Goal: Task Accomplishment & Management: Complete application form

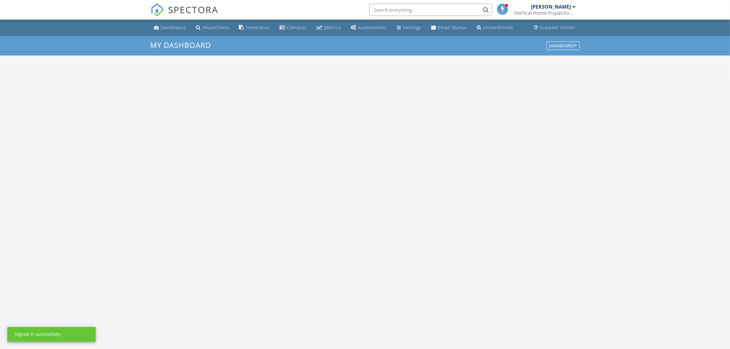
scroll to position [570, 742]
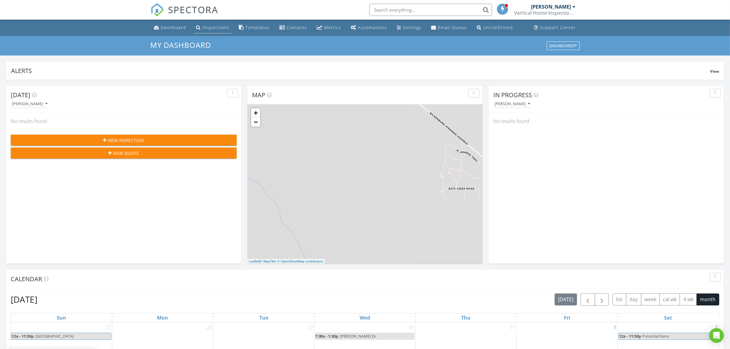
click at [209, 28] on div "Inspections" at bounding box center [216, 28] width 27 height 6
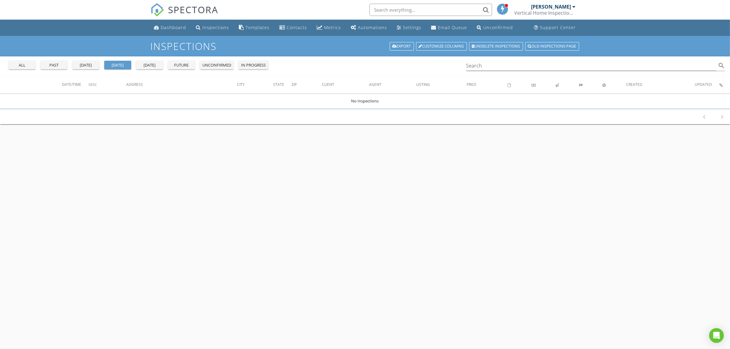
click at [59, 65] on div "past" at bounding box center [54, 65] width 22 height 6
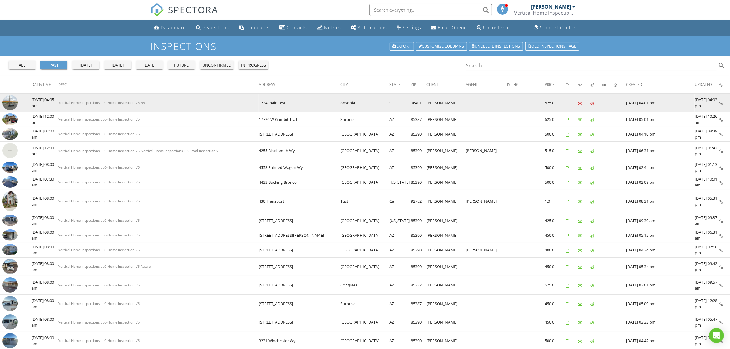
click at [234, 104] on td "Vertical Home Inspections LLC-Home Inspection V5 NB" at bounding box center [158, 103] width 201 height 19
click at [8, 103] on img at bounding box center [9, 102] width 15 height 15
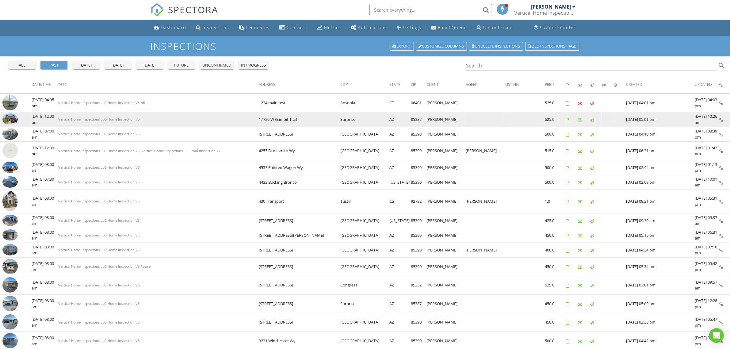
click at [14, 121] on img at bounding box center [9, 118] width 15 height 11
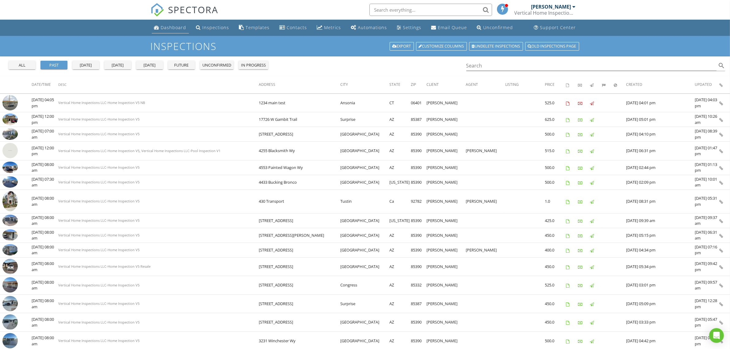
click at [168, 28] on div "Dashboard" at bounding box center [173, 28] width 25 height 6
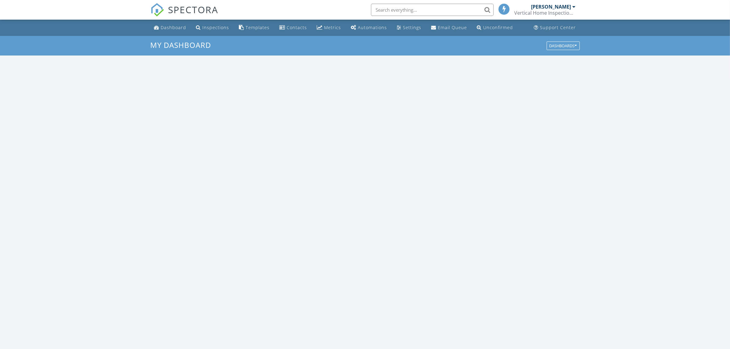
scroll to position [570, 742]
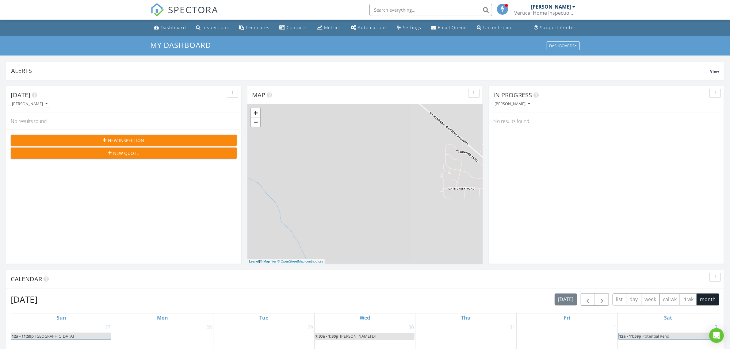
click at [143, 198] on div "Today David Berry No results found New Inspection New Quote" at bounding box center [123, 175] width 235 height 178
click at [131, 138] on span "New Inspection" at bounding box center [126, 140] width 36 height 6
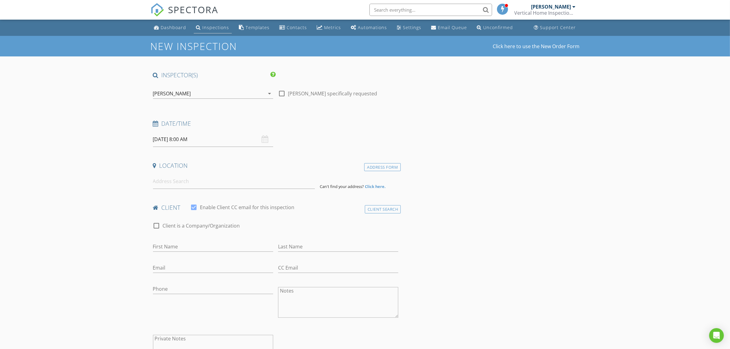
click at [218, 28] on div "Inspections" at bounding box center [216, 28] width 27 height 6
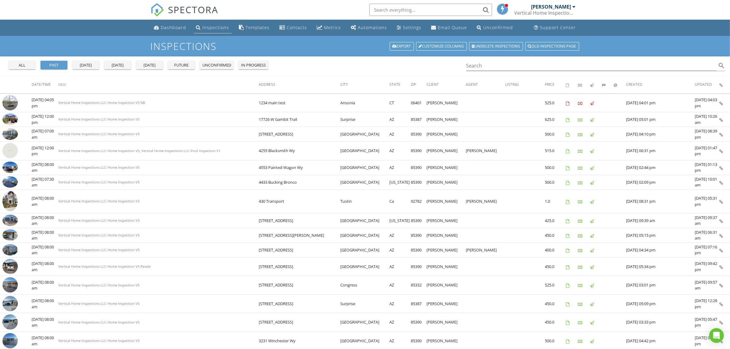
click at [208, 25] on div "Inspections" at bounding box center [216, 28] width 27 height 6
click at [174, 27] on div "Dashboard" at bounding box center [173, 28] width 25 height 6
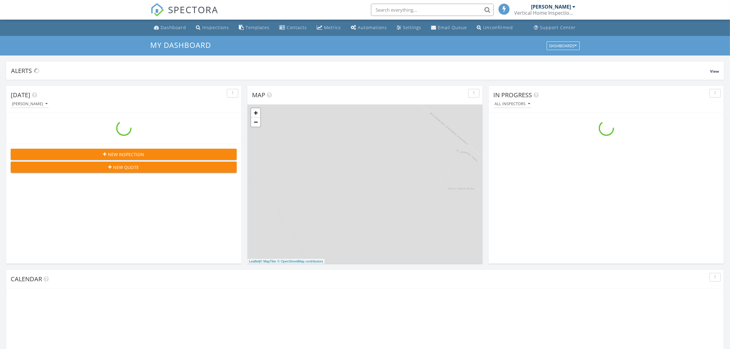
scroll to position [570, 742]
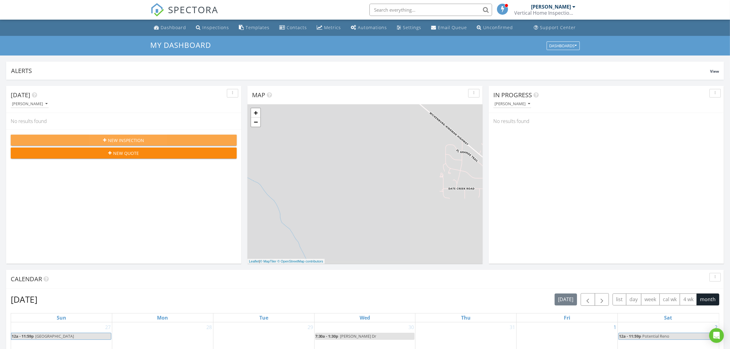
click at [96, 140] on div "New Inspection" at bounding box center [124, 140] width 216 height 6
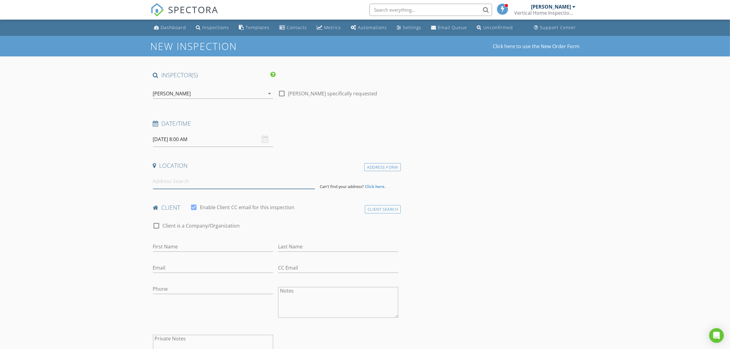
click at [183, 178] on input at bounding box center [234, 181] width 162 height 15
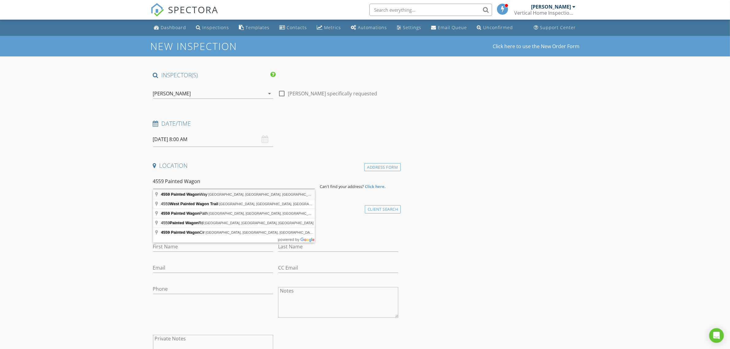
type input "4559 Painted Wagon Way, Wickenburg, AZ, USA"
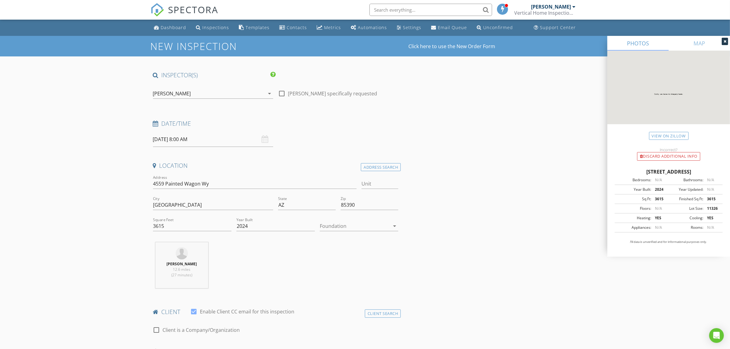
click at [381, 228] on div at bounding box center [355, 226] width 70 height 10
click at [336, 258] on div "Slab" at bounding box center [359, 257] width 69 height 7
click at [266, 252] on div "David Berry 12.6 miles (27 minutes)" at bounding box center [276, 267] width 251 height 51
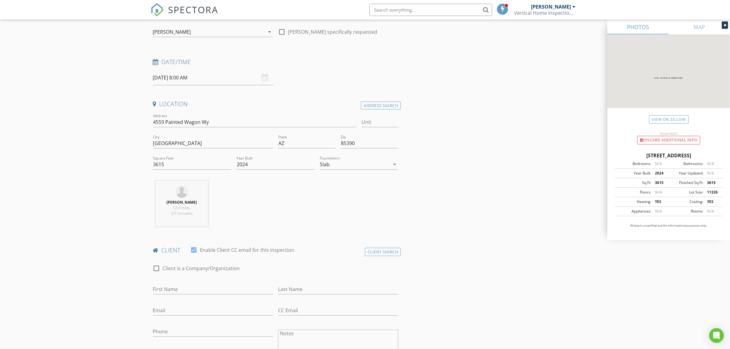
scroll to position [128, 0]
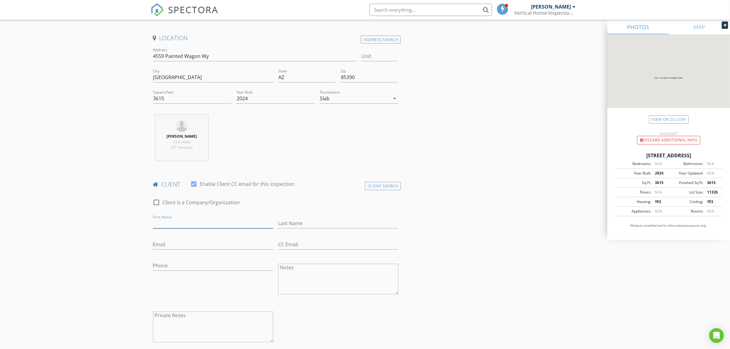
click at [203, 224] on input "First Name" at bounding box center [213, 223] width 120 height 10
type input "Steve"
type input "Moll"
click at [312, 269] on textarea "Notes" at bounding box center [338, 279] width 120 height 31
type textarea "Steve & Janette"
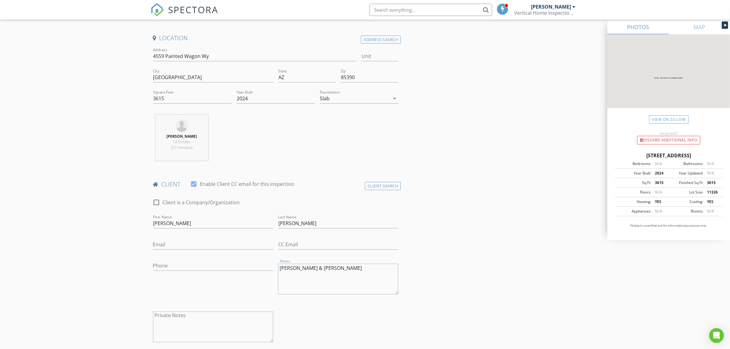
click at [168, 241] on div "Email" at bounding box center [213, 246] width 120 height 20
click at [168, 246] on input "Email" at bounding box center [213, 244] width 120 height 10
type input "janettemoll24@gmail.com"
click at [192, 267] on input "Phone" at bounding box center [213, 266] width 120 height 10
type input "951-692-2485"
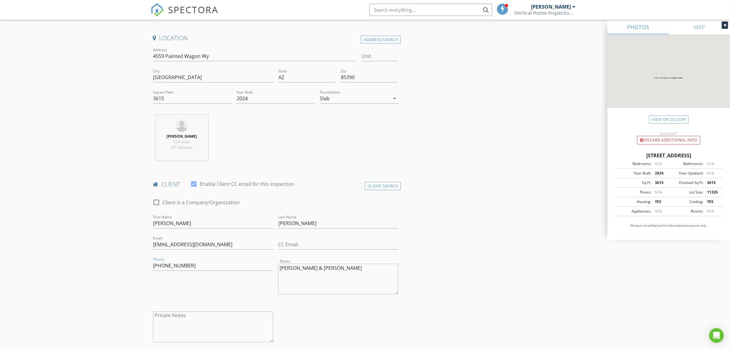
drag, startPoint x: 169, startPoint y: 97, endPoint x: 134, endPoint y: 102, distance: 35.6
type input "3250"
click at [257, 131] on div "David Berry 12.6 miles (27 minutes)" at bounding box center [276, 140] width 251 height 51
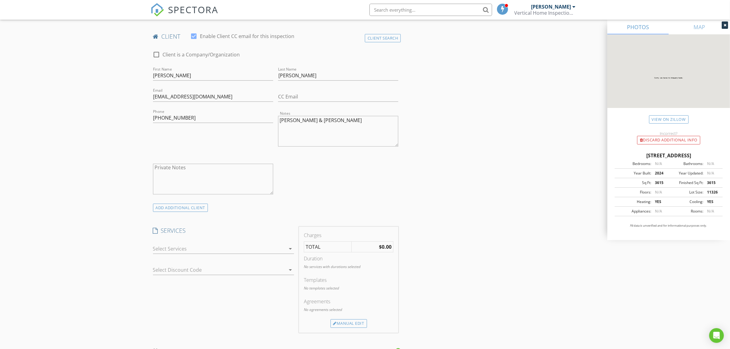
scroll to position [319, 0]
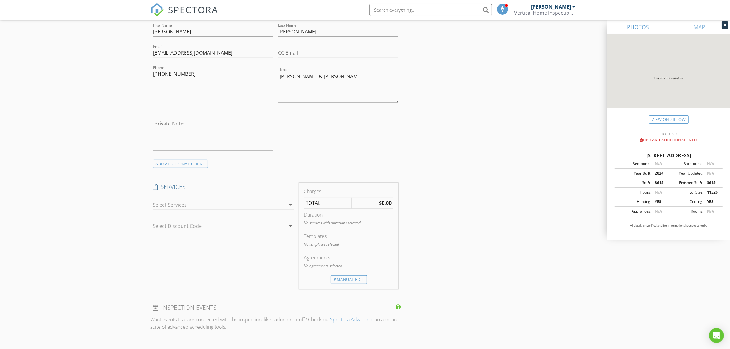
click at [224, 206] on div at bounding box center [219, 205] width 132 height 10
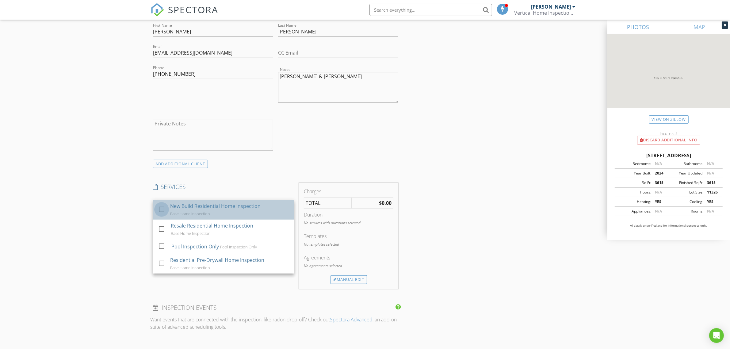
click at [160, 209] on div at bounding box center [161, 209] width 10 height 10
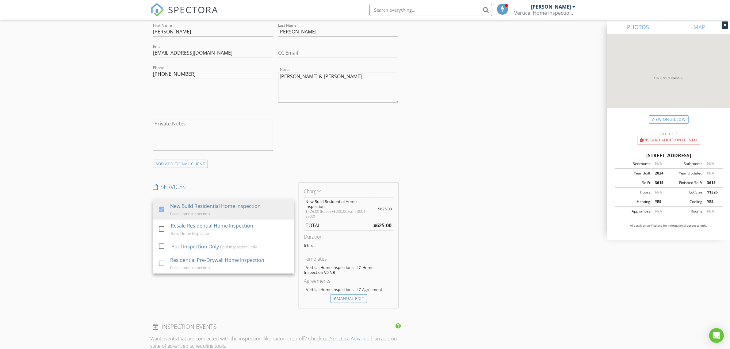
click at [451, 155] on div "INSPECTOR(S) check_box David Berry PRIMARY David Berry arrow_drop_down check_bo…" at bounding box center [365, 253] width 429 height 1003
click at [451, 128] on div "INSPECTOR(S) check_box David Berry PRIMARY David Berry arrow_drop_down check_bo…" at bounding box center [365, 253] width 429 height 1003
click at [66, 122] on div "New Inspection Click here to use the New Order Form INSPECTOR(S) check_box Davi…" at bounding box center [365, 243] width 730 height 1053
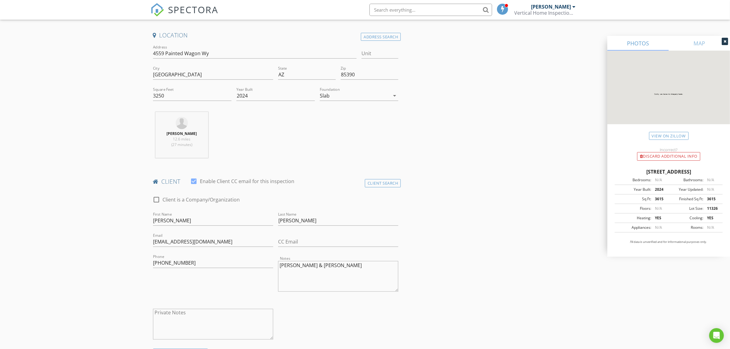
scroll to position [255, 0]
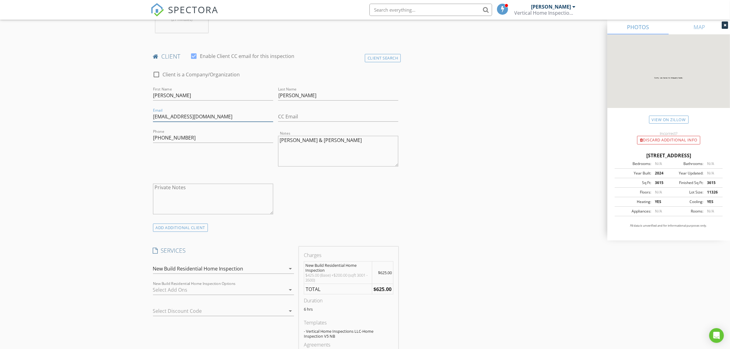
drag, startPoint x: 216, startPoint y: 116, endPoint x: 137, endPoint y: 119, distance: 78.9
click at [137, 119] on div "New Inspection Click here to use the New Order Form INSPECTOR(S) check_box Davi…" at bounding box center [365, 306] width 730 height 1053
click at [103, 118] on div "New Inspection Click here to use the New Order Form INSPECTOR(S) check_box Davi…" at bounding box center [365, 307] width 730 height 1055
drag, startPoint x: 204, startPoint y: 140, endPoint x: 119, endPoint y: 140, distance: 84.9
click at [119, 140] on div "New Inspection Click here to use the New Order Form INSPECTOR(S) check_box Davi…" at bounding box center [365, 307] width 730 height 1055
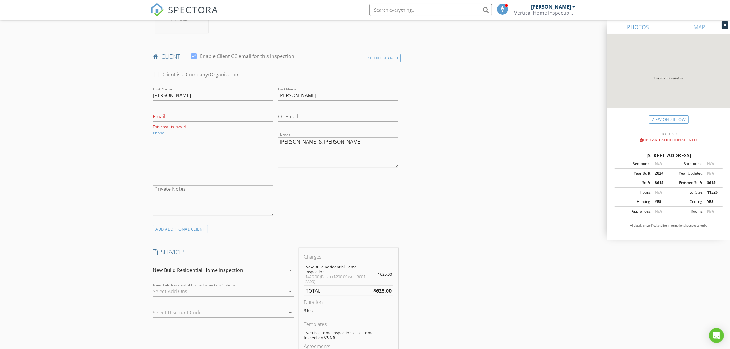
click at [117, 136] on div "New Inspection Click here to use the New Order Form INSPECTOR(S) check_box Davi…" at bounding box center [365, 307] width 730 height 1055
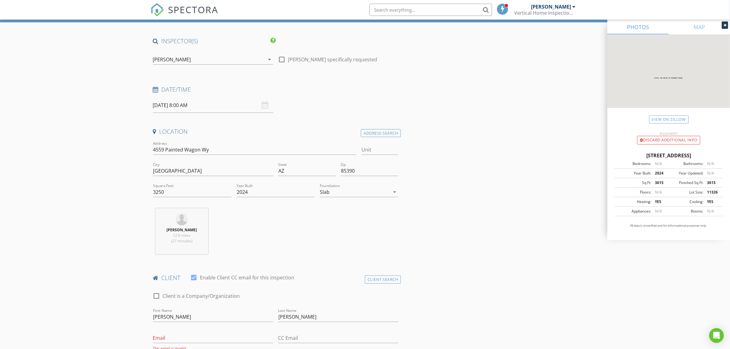
scroll to position [0, 0]
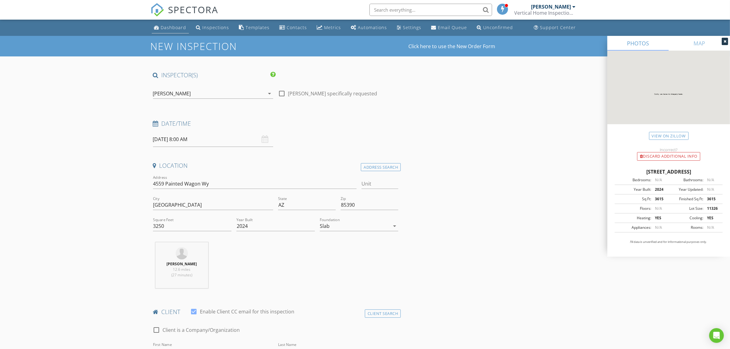
click at [172, 28] on div "Dashboard" at bounding box center [173, 28] width 25 height 6
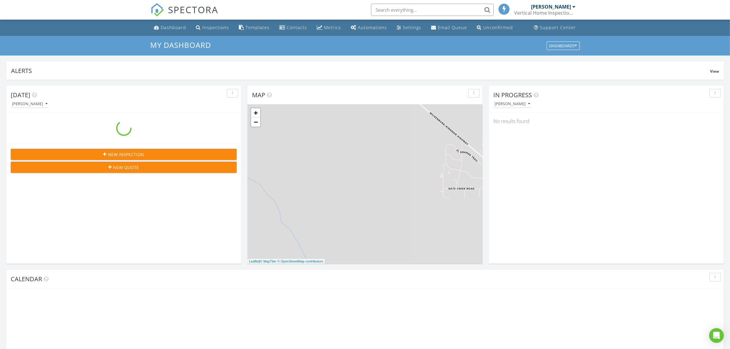
scroll to position [570, 742]
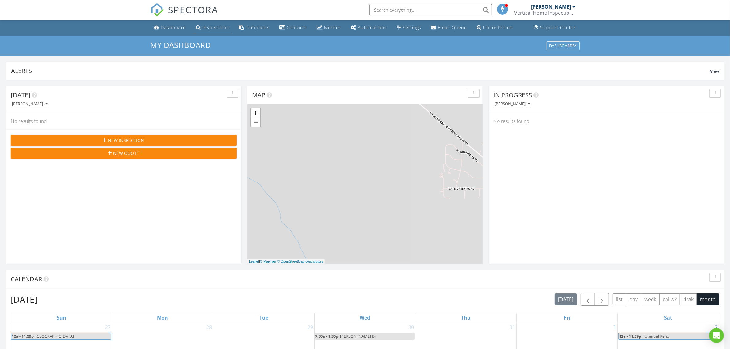
click at [220, 26] on div "Inspections" at bounding box center [216, 28] width 27 height 6
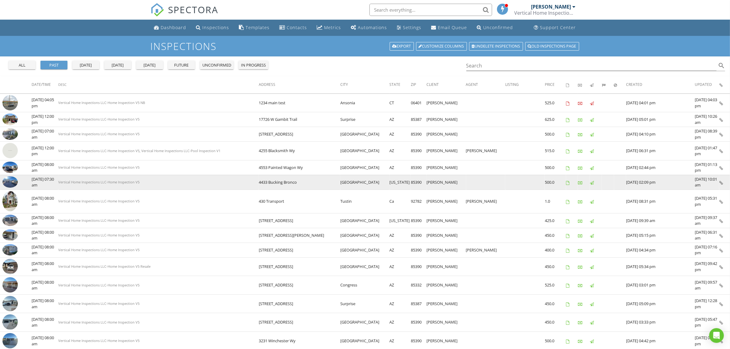
click at [8, 182] on img at bounding box center [9, 181] width 15 height 11
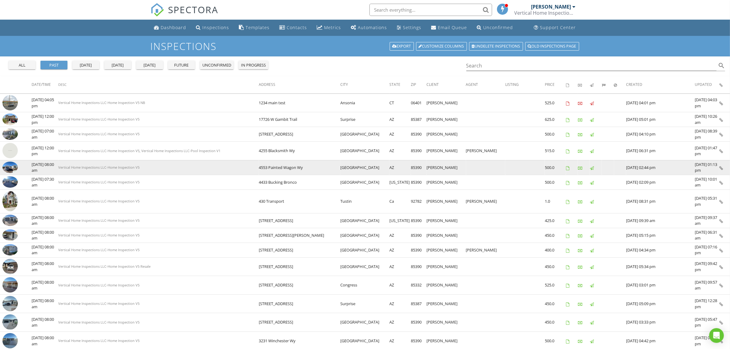
click at [10, 169] on img at bounding box center [9, 167] width 15 height 11
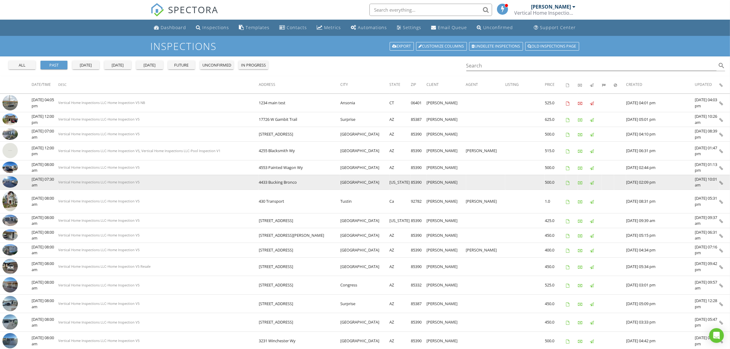
click at [11, 182] on img at bounding box center [9, 181] width 15 height 11
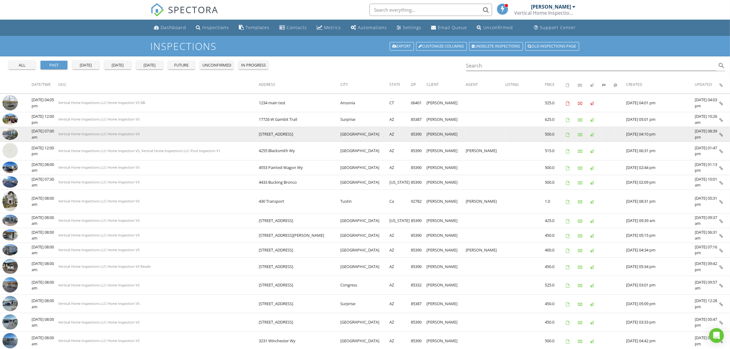
click at [11, 134] on img at bounding box center [9, 133] width 15 height 11
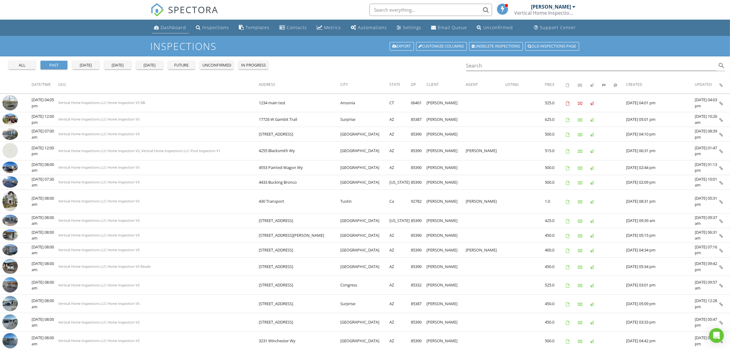
click at [170, 25] on div "Dashboard" at bounding box center [173, 28] width 25 height 6
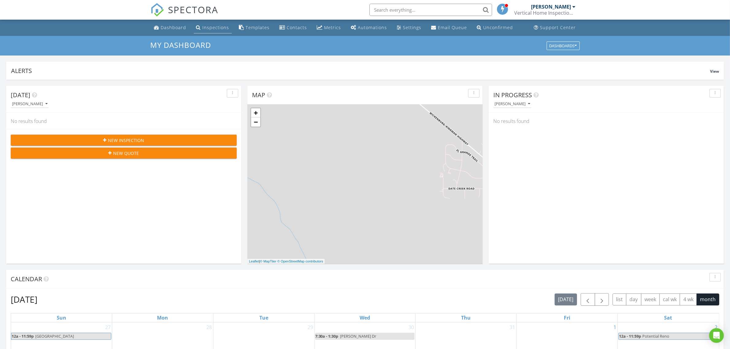
click at [224, 28] on div "Inspections" at bounding box center [216, 28] width 27 height 6
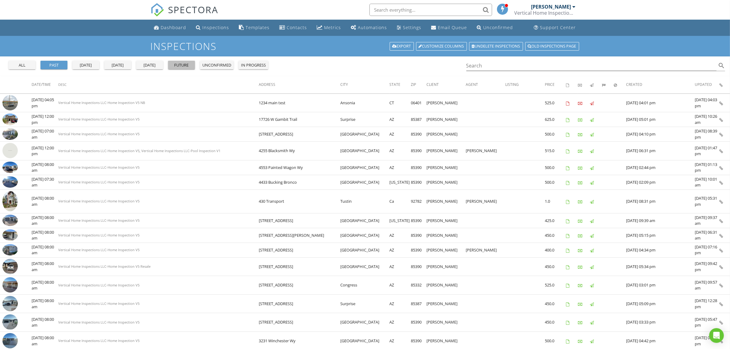
click at [180, 63] on div "future" at bounding box center [181, 65] width 22 height 6
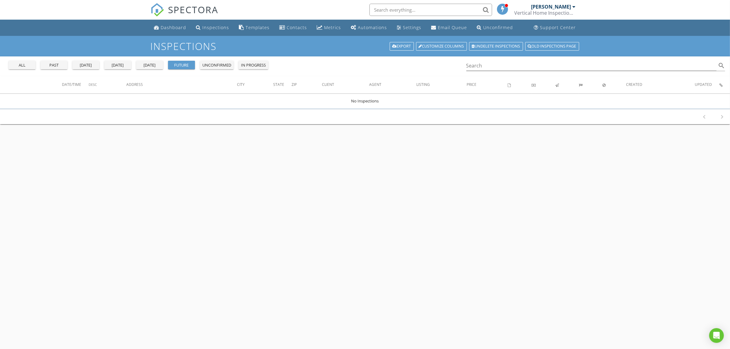
click at [218, 64] on div "unconfirmed" at bounding box center [216, 65] width 29 height 6
click at [173, 26] on div "Dashboard" at bounding box center [173, 28] width 25 height 6
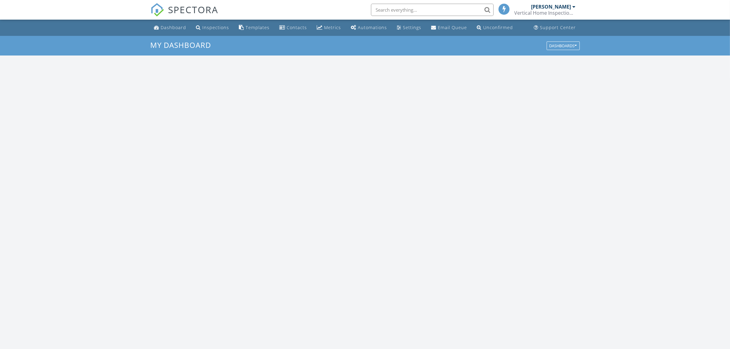
scroll to position [570, 742]
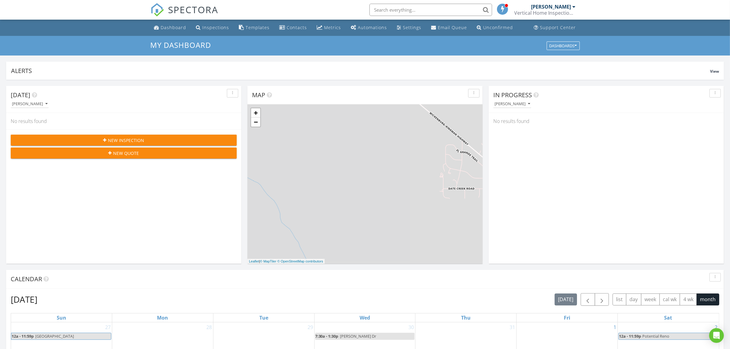
click at [165, 140] on div "New Inspection" at bounding box center [124, 140] width 216 height 6
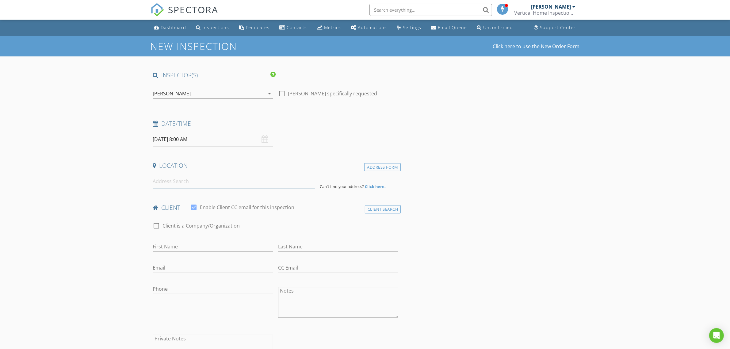
click at [166, 183] on input at bounding box center [234, 181] width 162 height 15
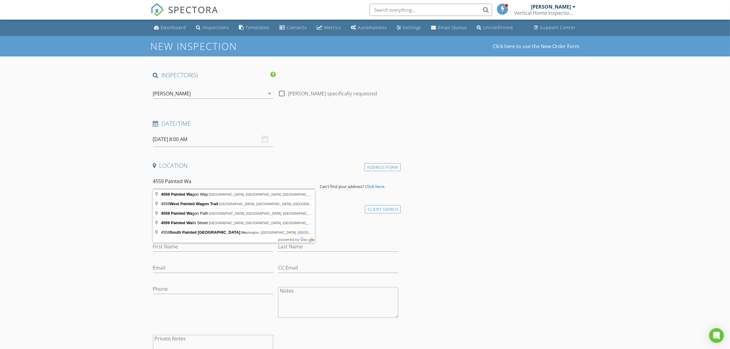
type input "4559 Painted Wagon Way, Wickenburg, AZ, USA"
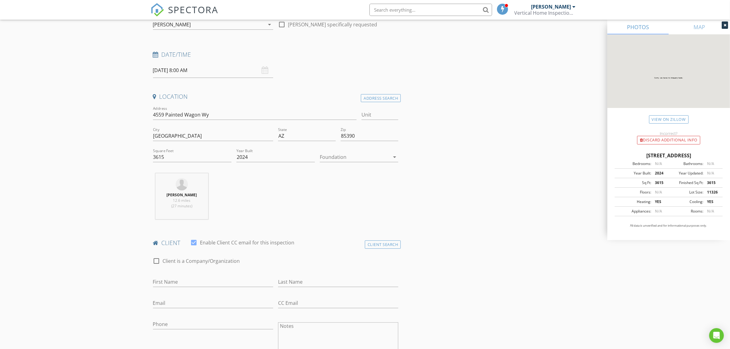
scroll to position [128, 0]
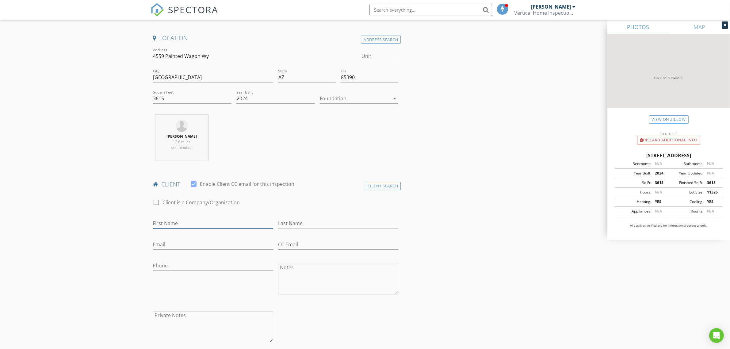
click at [193, 223] on input "First Name" at bounding box center [213, 223] width 120 height 10
type input "Steve"
type input "Moll"
type input "janettemoll24@gmail.com"
type input "951-692-2485"
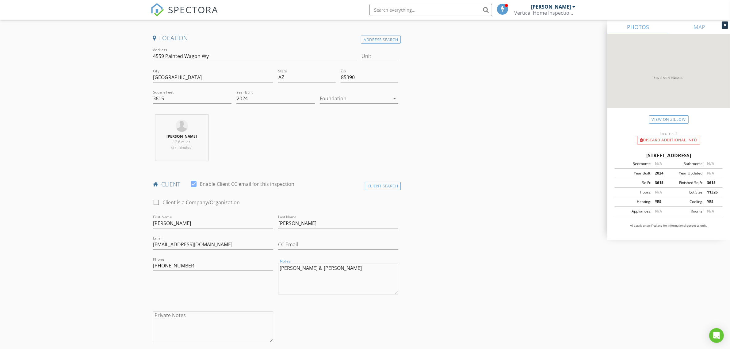
type textarea "Steve & Janette"
drag, startPoint x: 170, startPoint y: 99, endPoint x: 149, endPoint y: 97, distance: 21.6
type input "3250"
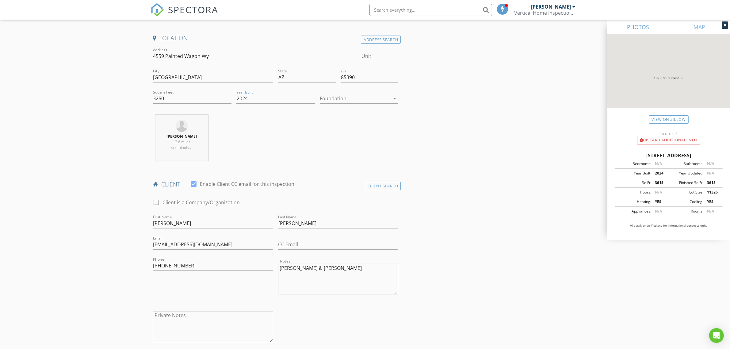
click at [359, 98] on div at bounding box center [355, 99] width 70 height 10
click at [330, 128] on div "Slab" at bounding box center [359, 130] width 69 height 7
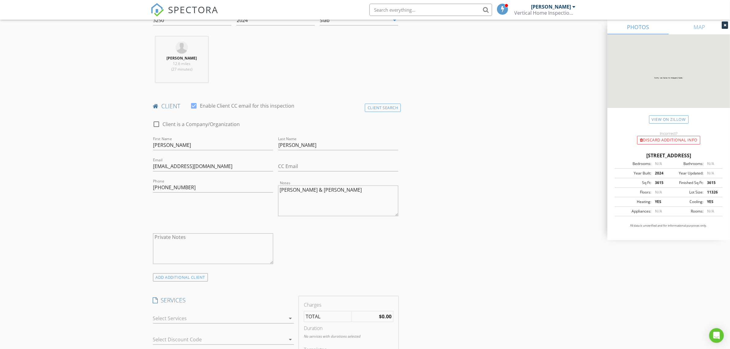
scroll to position [319, 0]
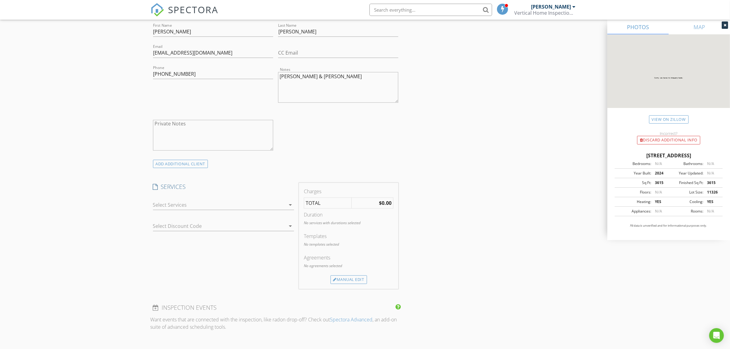
click at [192, 206] on div at bounding box center [219, 205] width 132 height 10
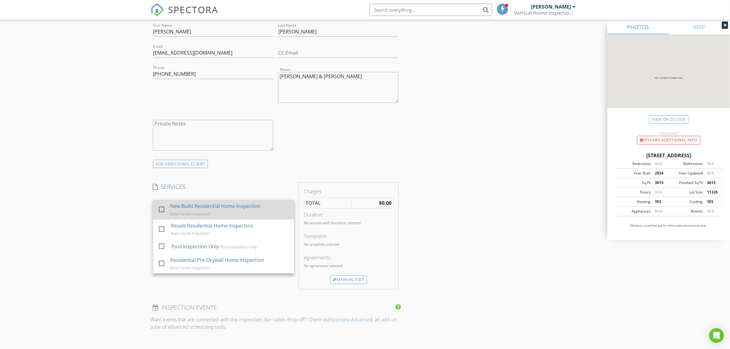
click at [178, 206] on div "New Build Residential Home Inspection" at bounding box center [215, 205] width 90 height 7
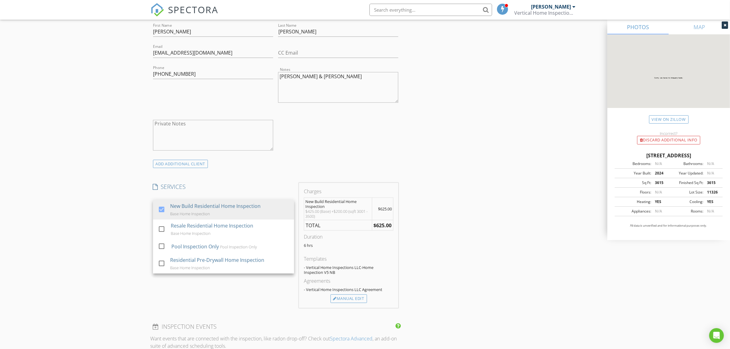
click at [457, 167] on div "INSPECTOR(S) check_box David Berry PRIMARY David Berry arrow_drop_down check_bo…" at bounding box center [365, 253] width 429 height 1003
click at [247, 205] on div "New Build Residential Home Inspection" at bounding box center [219, 205] width 132 height 10
click at [438, 185] on div "INSPECTOR(S) check_box David Berry PRIMARY David Berry arrow_drop_down check_bo…" at bounding box center [365, 253] width 429 height 1003
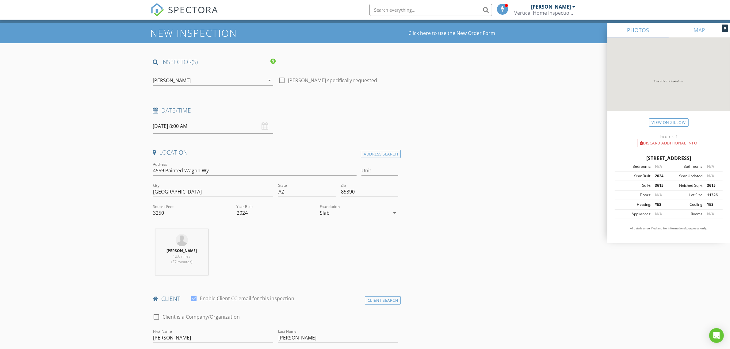
scroll to position [0, 0]
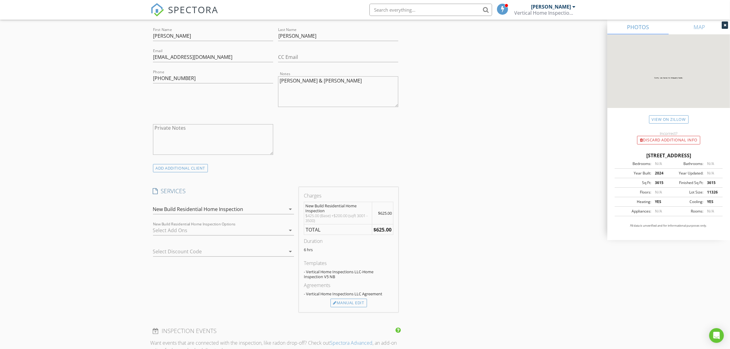
scroll to position [319, 0]
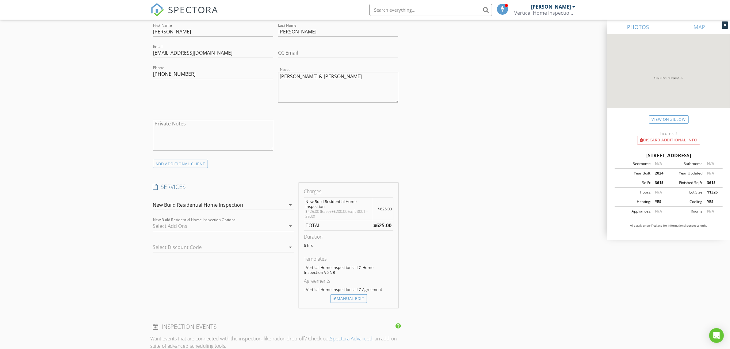
click at [468, 153] on div "INSPECTOR(S) check_box David Berry PRIMARY David Berry arrow_drop_down check_bo…" at bounding box center [365, 253] width 429 height 1003
click at [520, 172] on div "INSPECTOR(S) check_box David Berry PRIMARY David Berry arrow_drop_down check_bo…" at bounding box center [365, 253] width 429 height 1003
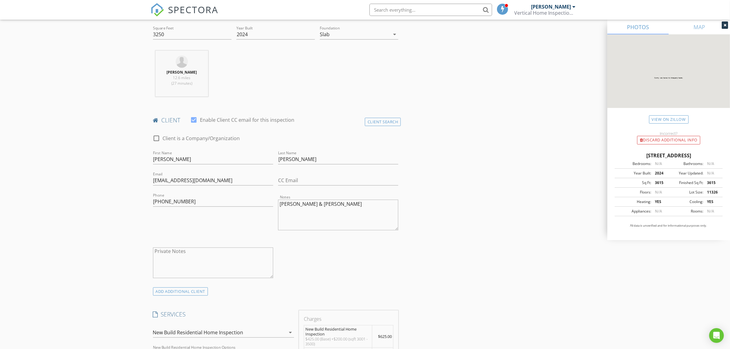
scroll to position [0, 0]
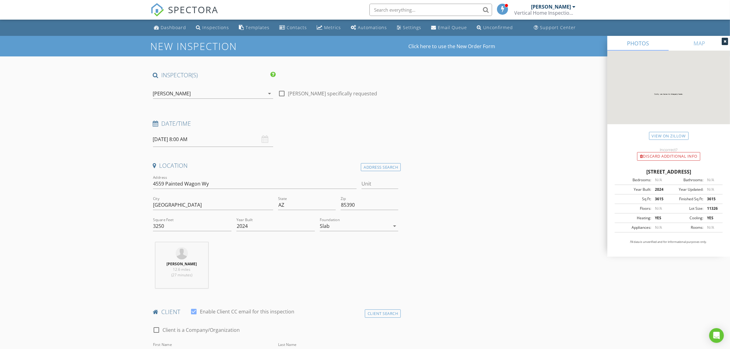
click at [193, 226] on input "3250" at bounding box center [192, 226] width 78 height 10
click at [652, 221] on div "YES" at bounding box center [659, 218] width 17 height 6
click at [660, 211] on span "N/A" at bounding box center [658, 208] width 7 height 5
click at [725, 41] on icon at bounding box center [725, 42] width 3 height 4
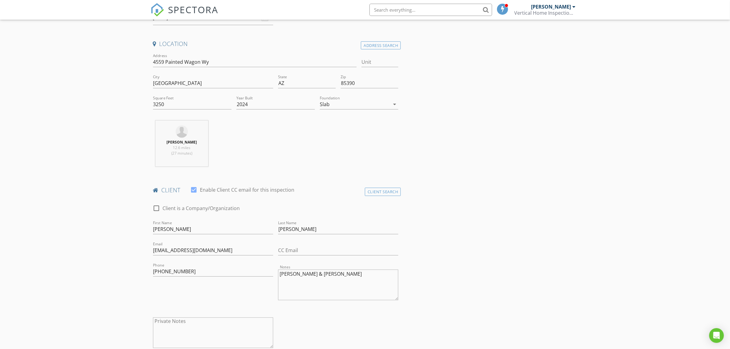
scroll to position [192, 0]
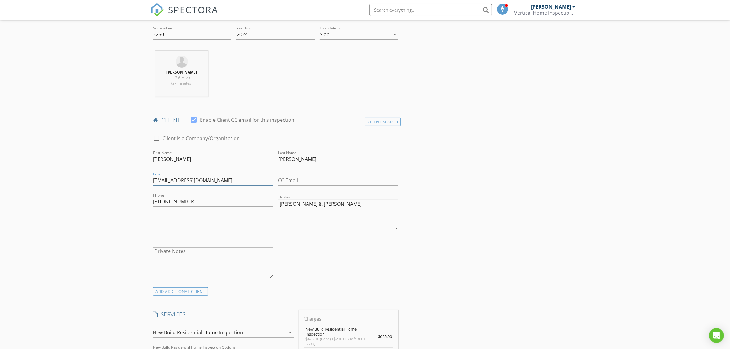
drag, startPoint x: 223, startPoint y: 177, endPoint x: 141, endPoint y: 182, distance: 82.3
drag, startPoint x: 204, startPoint y: 205, endPoint x: 126, endPoint y: 205, distance: 78.5
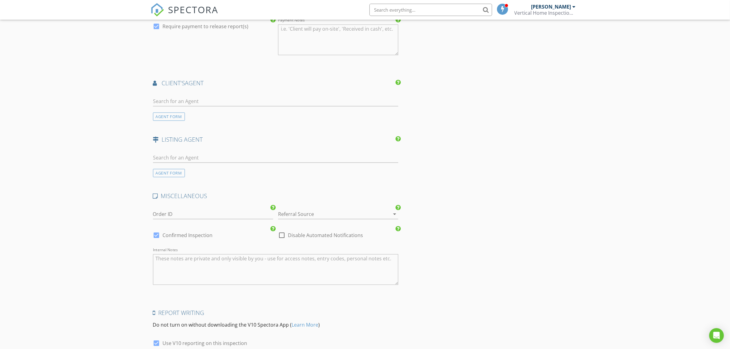
scroll to position [742, 0]
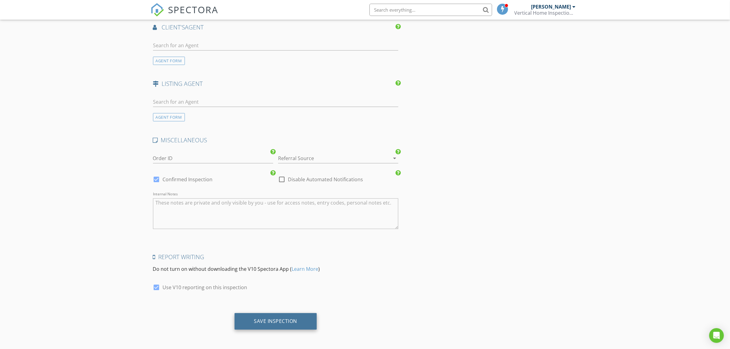
click at [270, 321] on div "Save Inspection" at bounding box center [275, 321] width 43 height 6
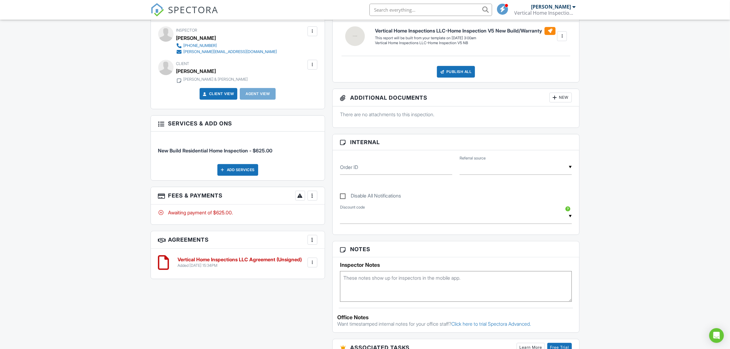
scroll to position [255, 0]
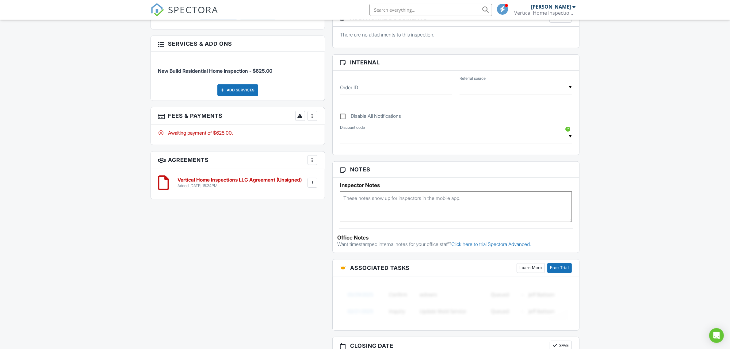
click at [315, 183] on div at bounding box center [312, 183] width 6 height 6
click at [293, 230] on li "Delete" at bounding box center [296, 230] width 35 height 15
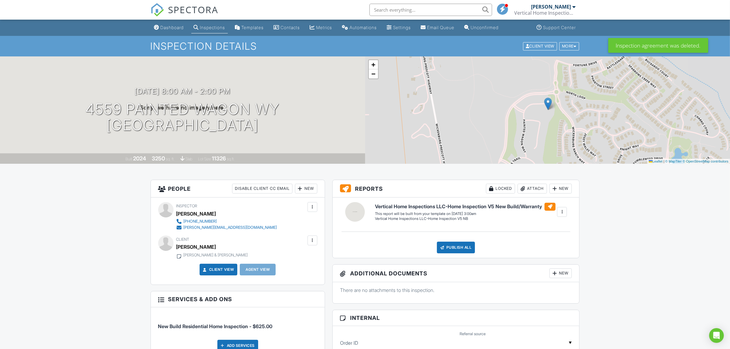
click at [223, 27] on div "Inspections" at bounding box center [212, 27] width 25 height 5
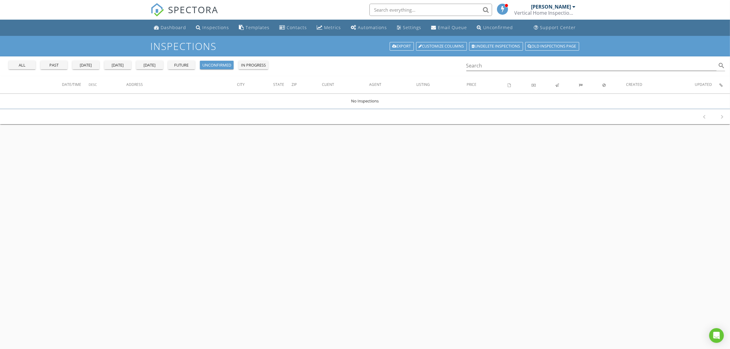
click at [51, 64] on div "past" at bounding box center [54, 65] width 22 height 6
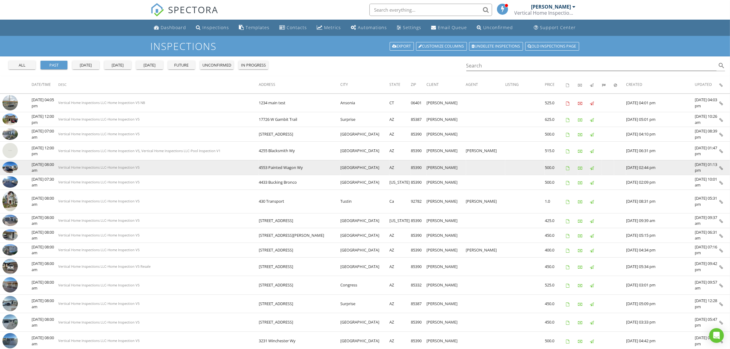
click at [12, 169] on img at bounding box center [9, 167] width 15 height 11
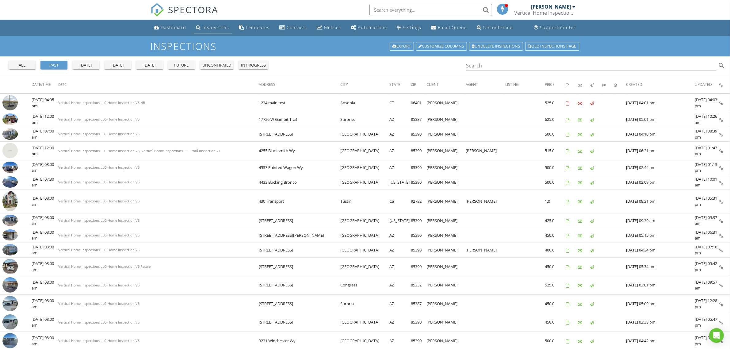
click at [207, 27] on div "Inspections" at bounding box center [216, 28] width 27 height 6
click at [170, 27] on div "Dashboard" at bounding box center [173, 28] width 25 height 6
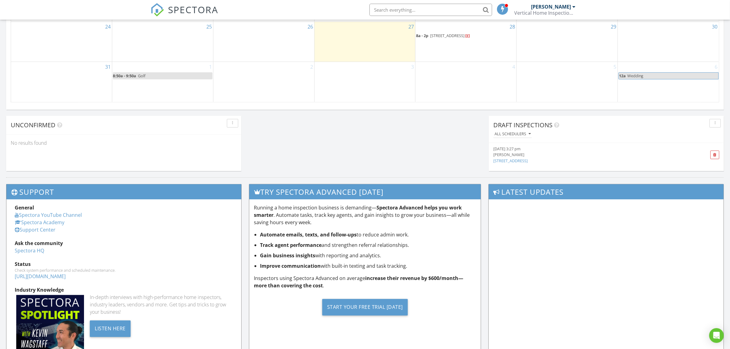
scroll to position [514, 0]
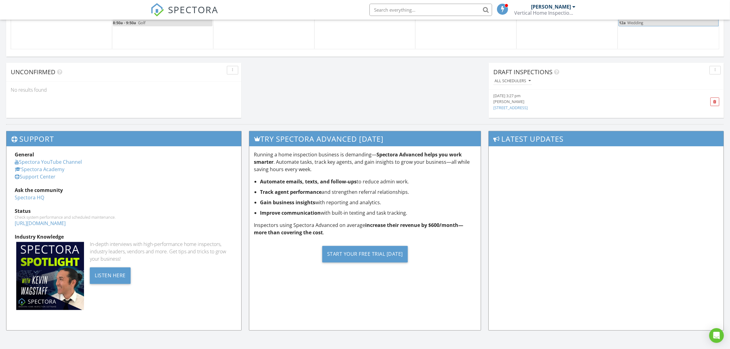
click at [528, 106] on link "[STREET_ADDRESS]" at bounding box center [510, 108] width 34 height 6
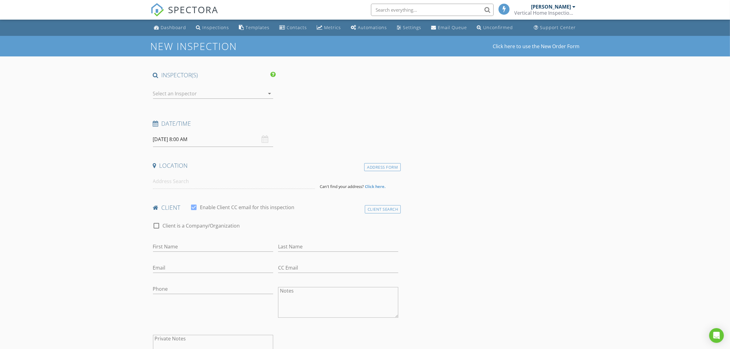
type input "Steve"
type input "Moll"
type textarea "Steve & Janette"
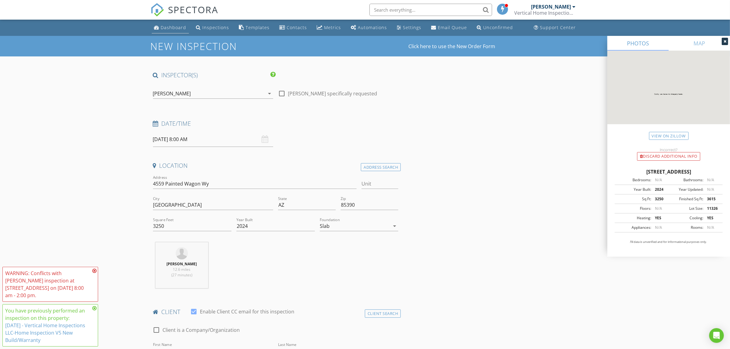
click at [174, 27] on div "Dashboard" at bounding box center [173, 28] width 25 height 6
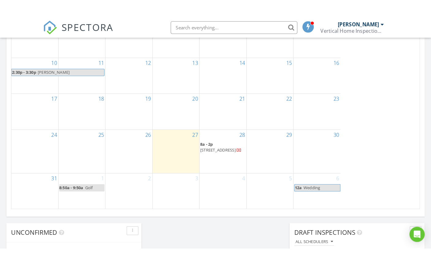
scroll to position [3, 3]
